Goal: Submit feedback/report problem

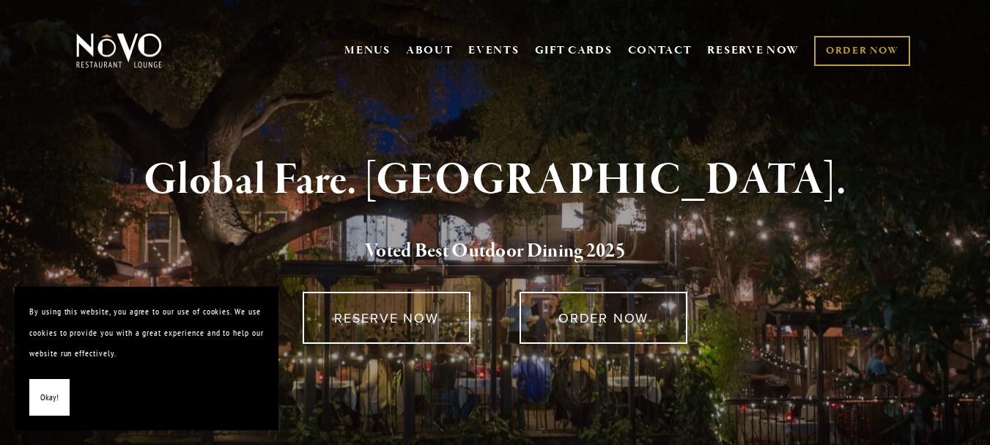
click at [46, 402] on span "Okay!" at bounding box center [49, 397] width 18 height 21
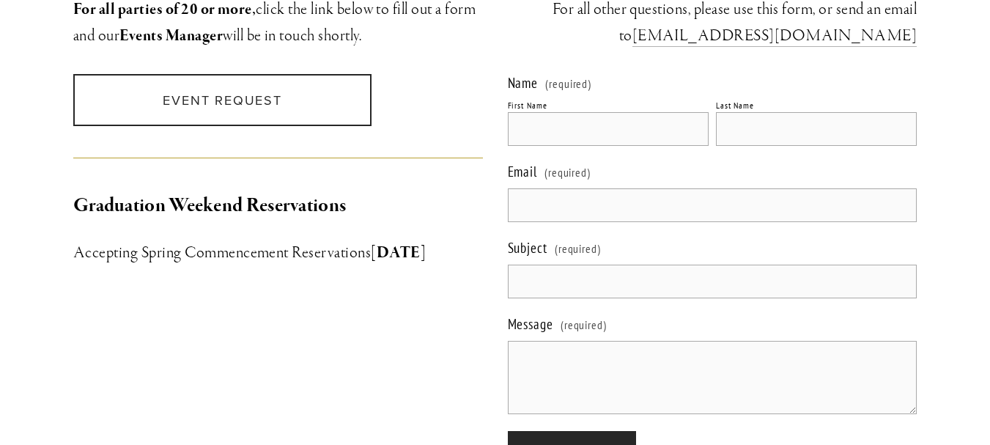
scroll to position [1483, 0]
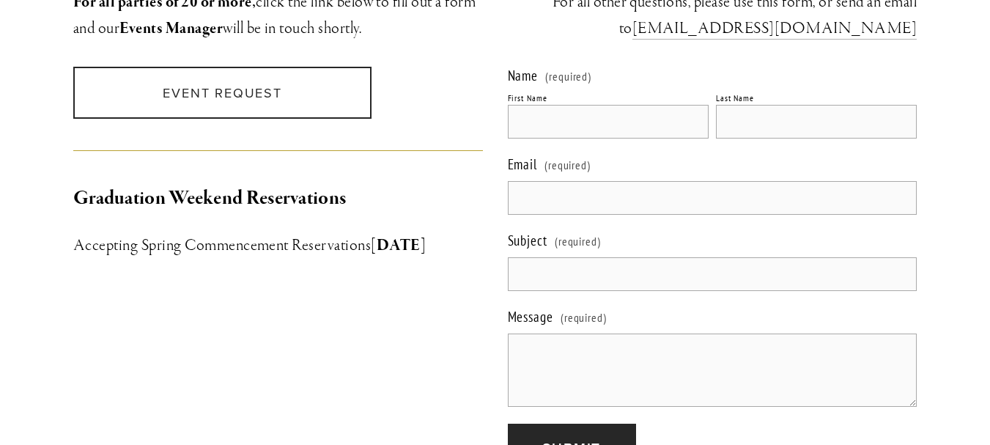
click at [424, 246] on div "Graduation Weekend Reservations Accepting Spring Commencement Reservations Janu…" at bounding box center [278, 221] width 435 height 100
click at [558, 87] on div "First Name" at bounding box center [608, 112] width 201 height 51
click at [558, 105] on input "First Name" at bounding box center [608, 122] width 201 height 34
type input "Anne"
type input "."
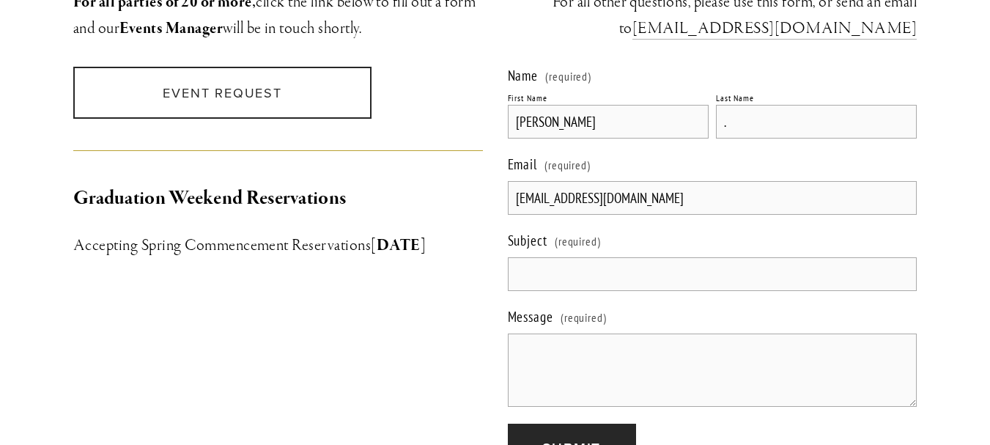
type input "cr@mainsocialmedia.net"
type input "Digital Program"
paste textarea "Hey, can you all handle more orders? You probably already know our print compan…"
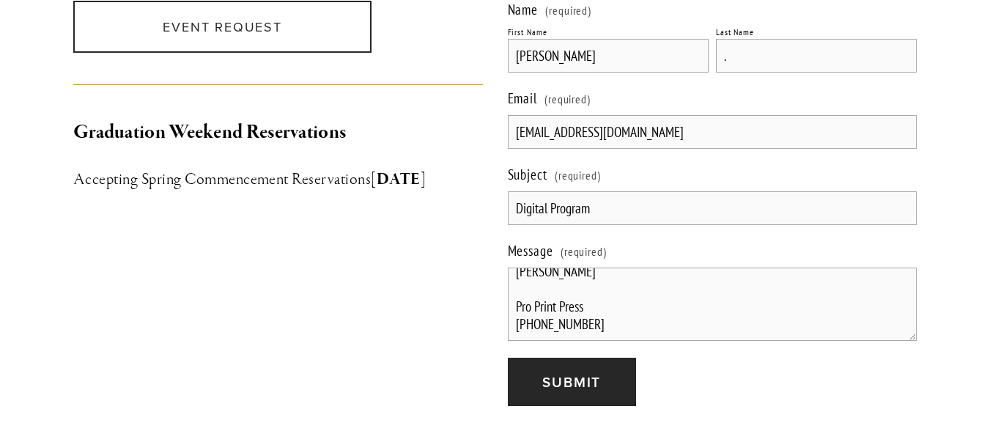
scroll to position [1629, 0]
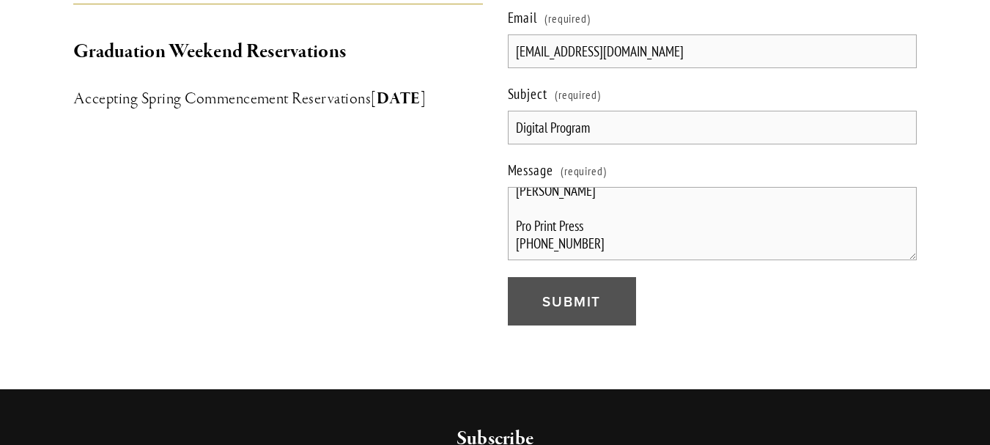
type textarea "Hey, can you all handle more orders? You probably already know our print compan…"
click at [551, 291] on span "Submit" at bounding box center [571, 301] width 59 height 21
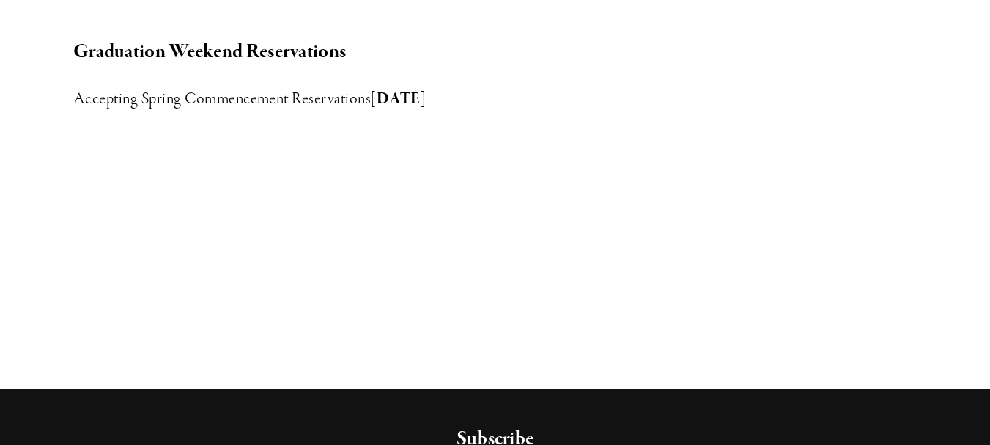
scroll to position [1331, 0]
